Goal: Complete application form

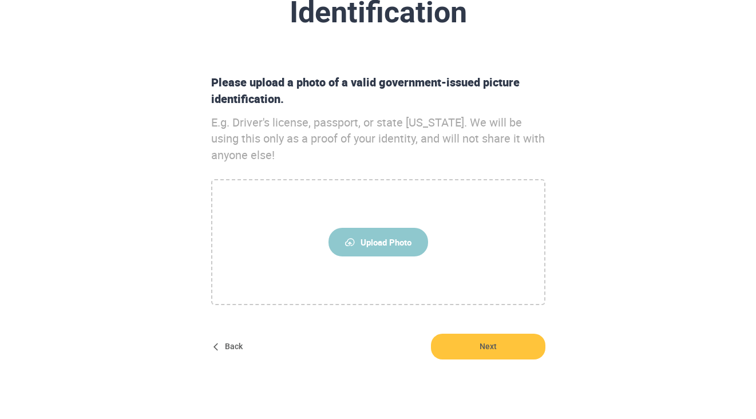
scroll to position [108, 0]
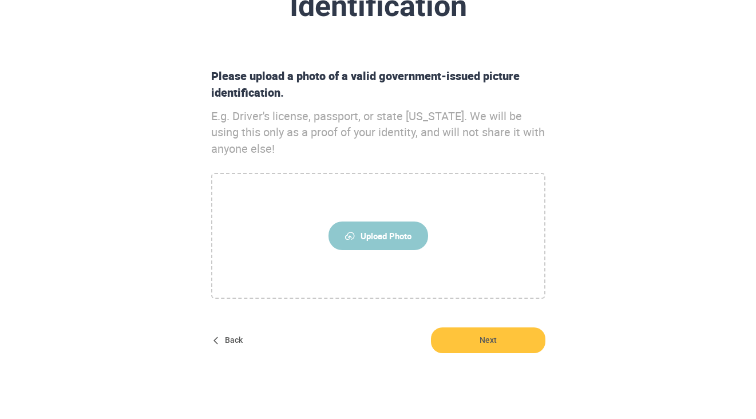
click at [376, 241] on span "Upload Photo" at bounding box center [379, 236] width 100 height 29
click at [0, 0] on input "Upload Photo" at bounding box center [0, 0] width 0 height 0
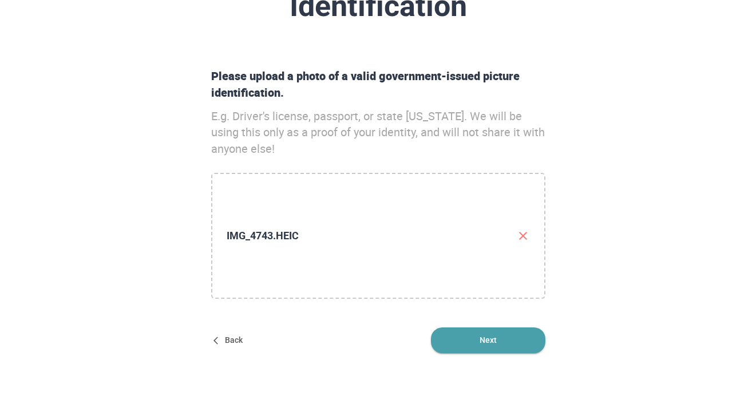
click at [470, 334] on span "Next" at bounding box center [488, 340] width 114 height 26
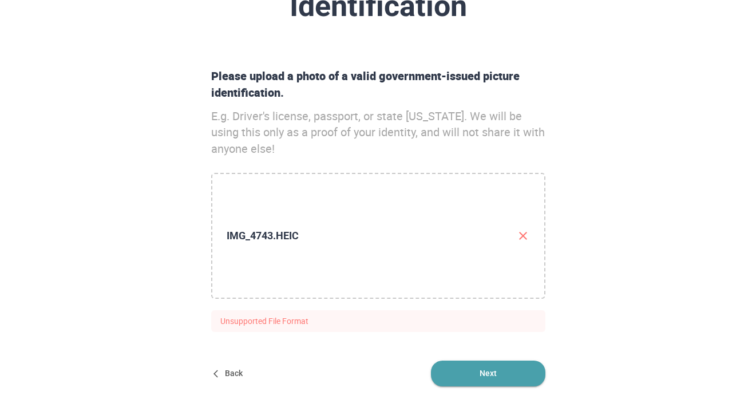
scroll to position [168, 0]
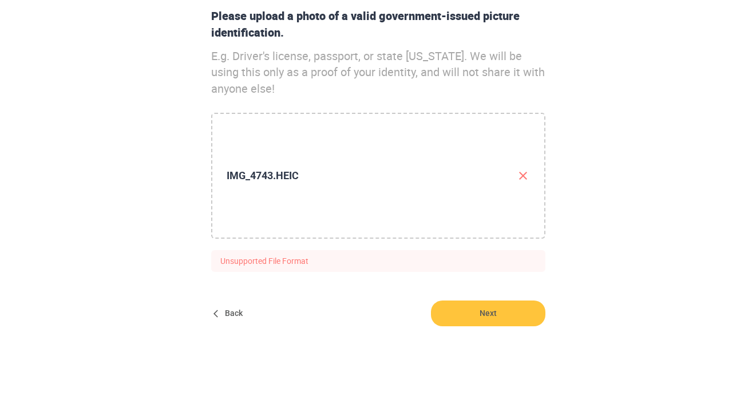
click at [329, 259] on p "Unsupported File Format" at bounding box center [378, 261] width 334 height 22
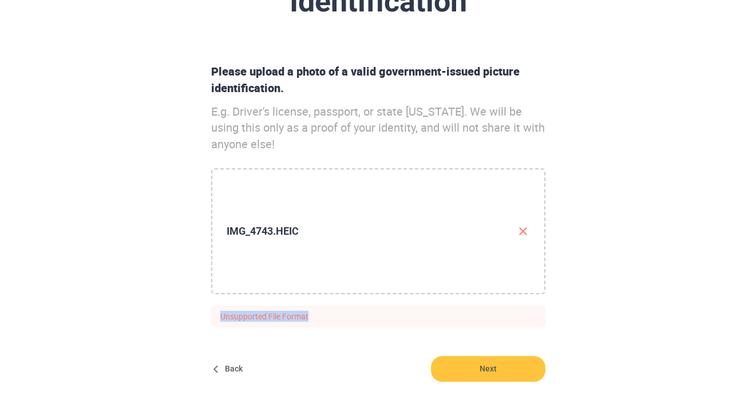
scroll to position [114, 0]
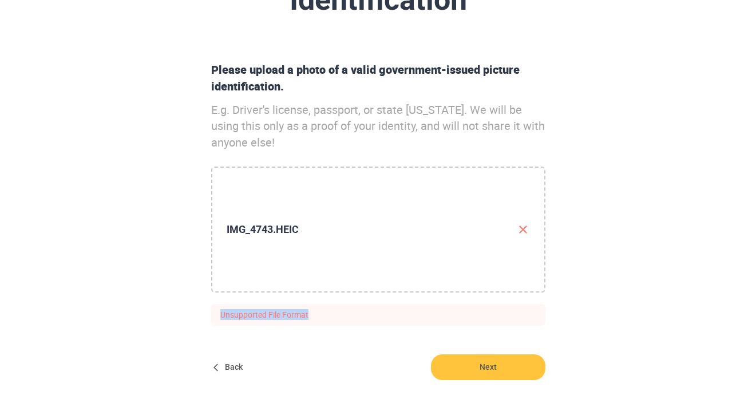
click at [525, 228] on icon "button" at bounding box center [523, 230] width 14 height 14
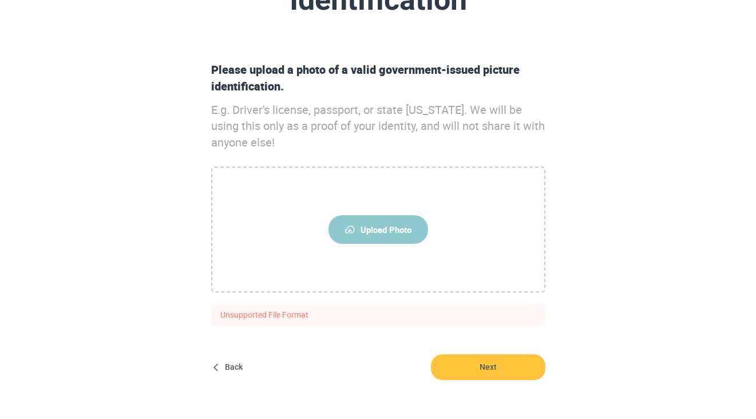
click at [375, 238] on span "Upload Photo" at bounding box center [379, 229] width 100 height 29
click at [0, 0] on input "Upload Photo" at bounding box center [0, 0] width 0 height 0
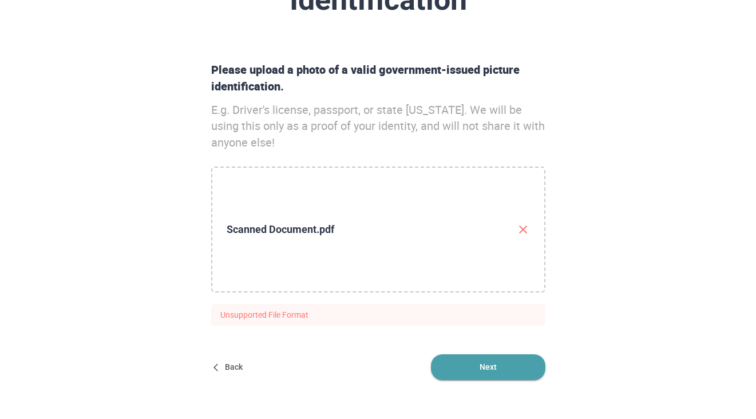
click at [491, 366] on span "Next" at bounding box center [488, 367] width 114 height 26
click at [547, 302] on div "Scanned Document.pdf Unsupported File Format" at bounding box center [378, 246] width 343 height 159
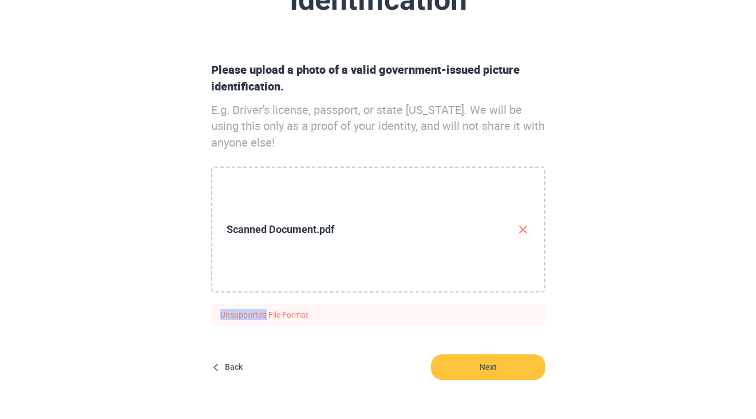
click at [547, 302] on div "Scanned Document.pdf Unsupported File Format" at bounding box center [378, 246] width 343 height 159
click at [211, 360] on div "Back" at bounding box center [230, 367] width 46 height 26
click at [219, 365] on icon "button" at bounding box center [218, 367] width 9 height 9
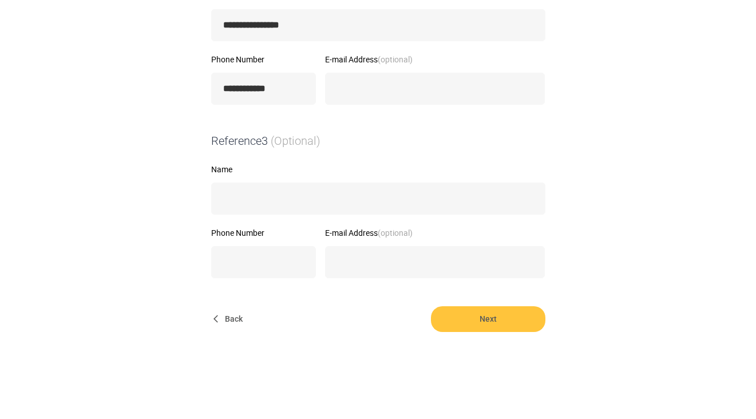
scroll to position [490, 0]
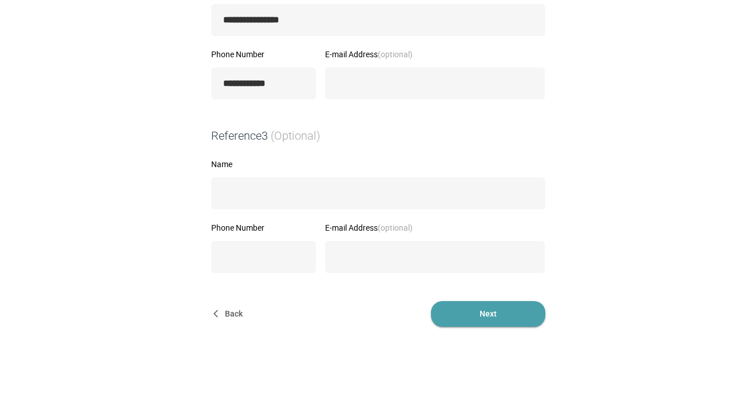
click at [461, 306] on span "Next" at bounding box center [488, 314] width 114 height 26
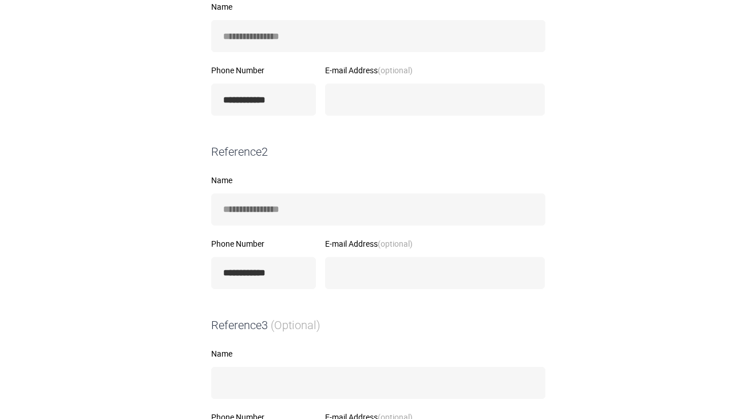
scroll to position [0, 0]
